Goal: Transaction & Acquisition: Purchase product/service

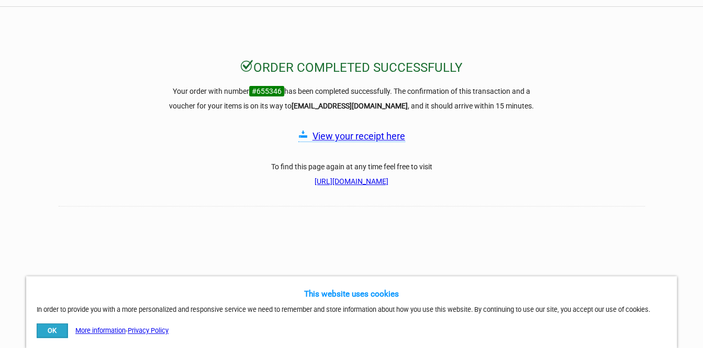
scroll to position [157, 0]
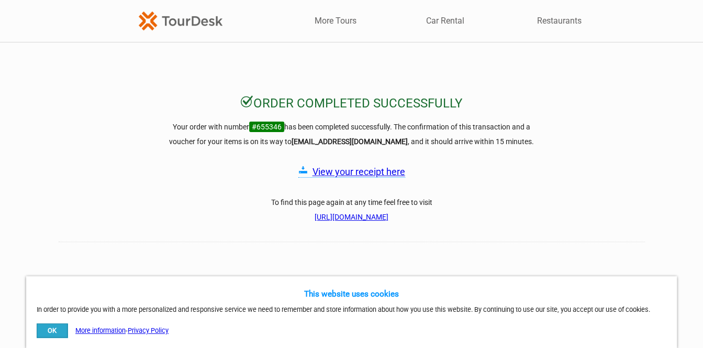
click at [365, 172] on link "View your receipt here" at bounding box center [359, 171] width 93 height 11
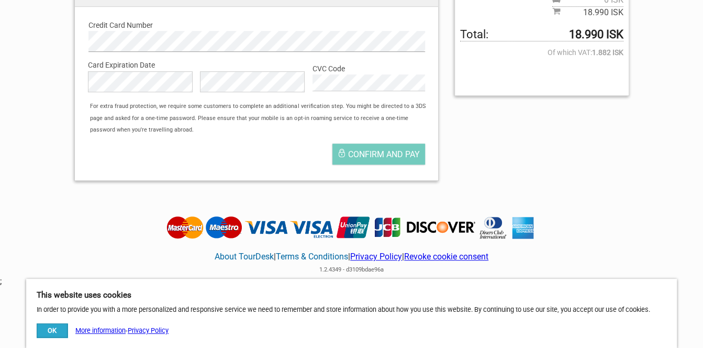
scroll to position [314, 0]
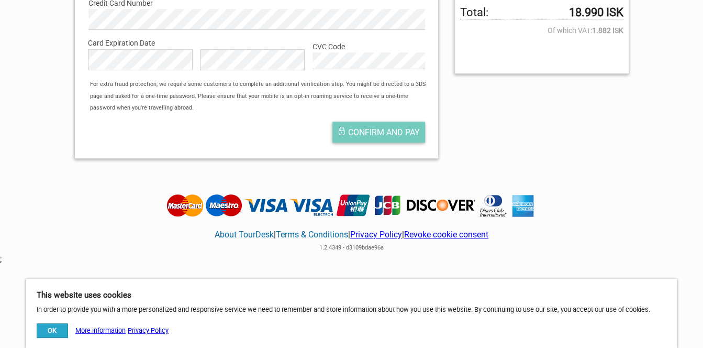
click at [365, 133] on span "Confirm and pay" at bounding box center [384, 132] width 72 height 10
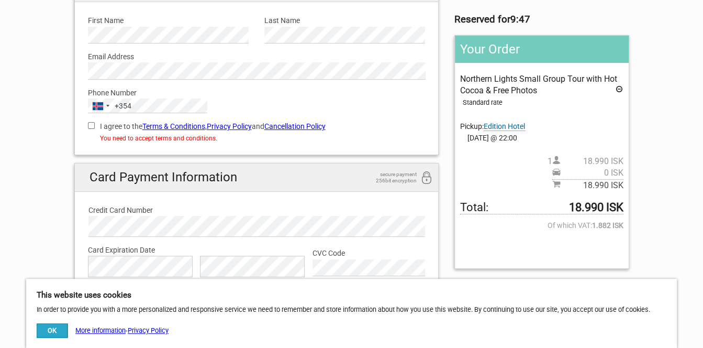
scroll to position [105, 0]
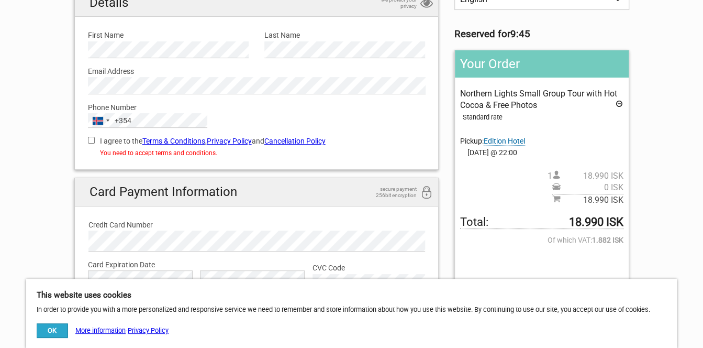
click at [91, 138] on input "I agree to the Terms & Conditions , Privacy Policy and Cancellation Policy" at bounding box center [91, 140] width 7 height 7
checkbox input "true"
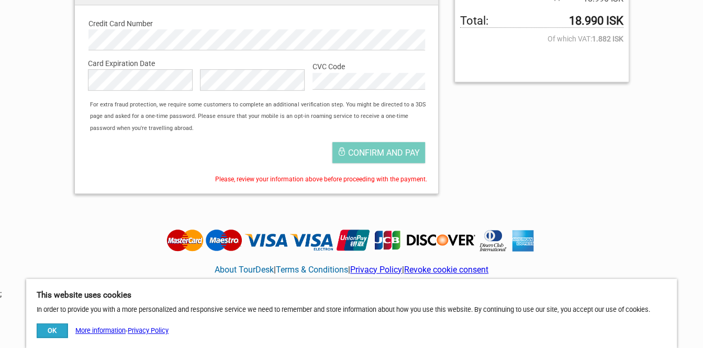
scroll to position [314, 0]
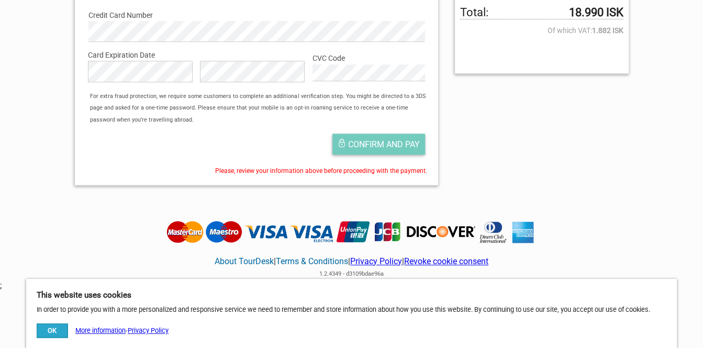
click at [371, 143] on span "Confirm and pay" at bounding box center [384, 144] width 72 height 10
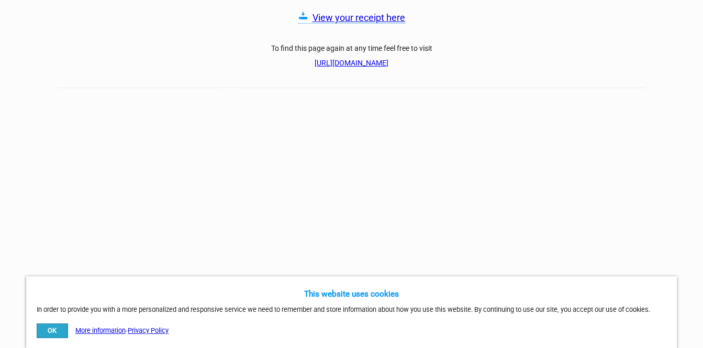
scroll to position [157, 0]
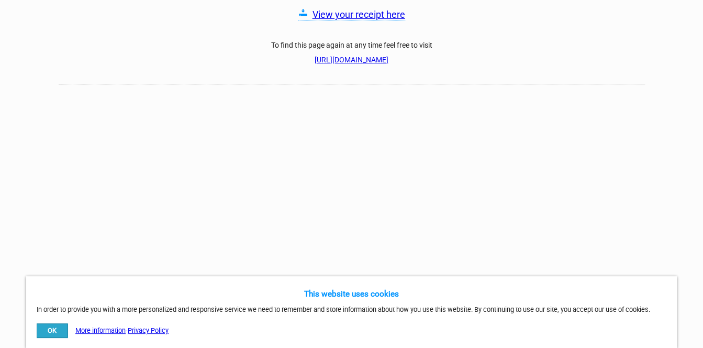
click at [352, 18] on link "View your receipt here" at bounding box center [359, 14] width 93 height 11
